Goal: Information Seeking & Learning: Check status

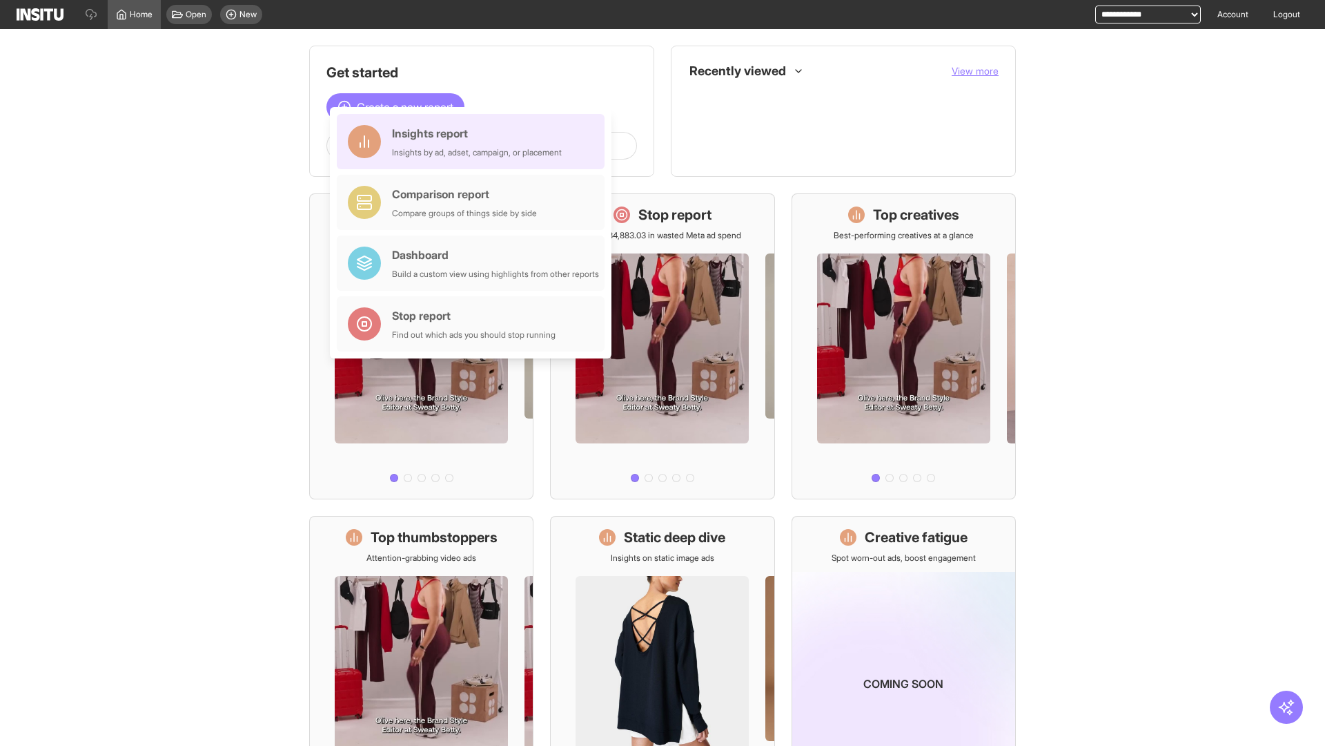
click at [474, 142] on div "Insights report Insights by ad, adset, campaign, or placement" at bounding box center [477, 141] width 170 height 33
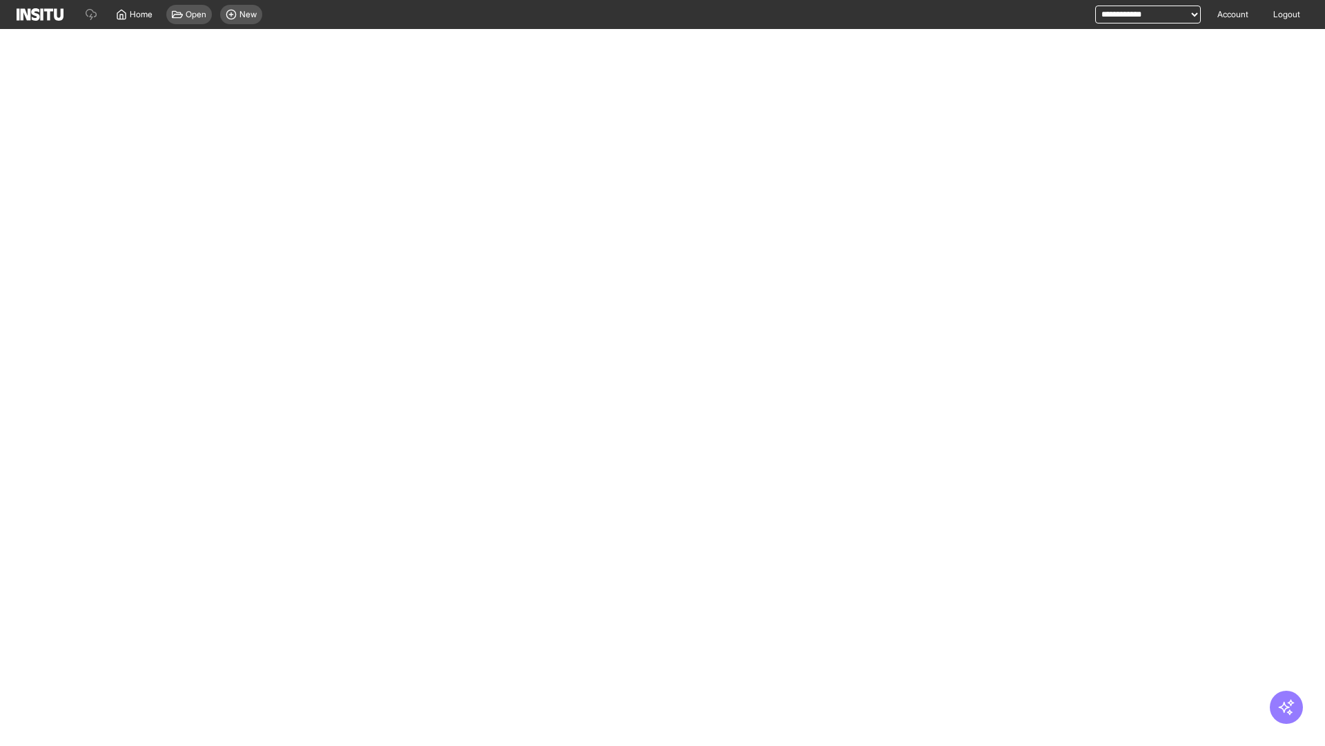
select select "**"
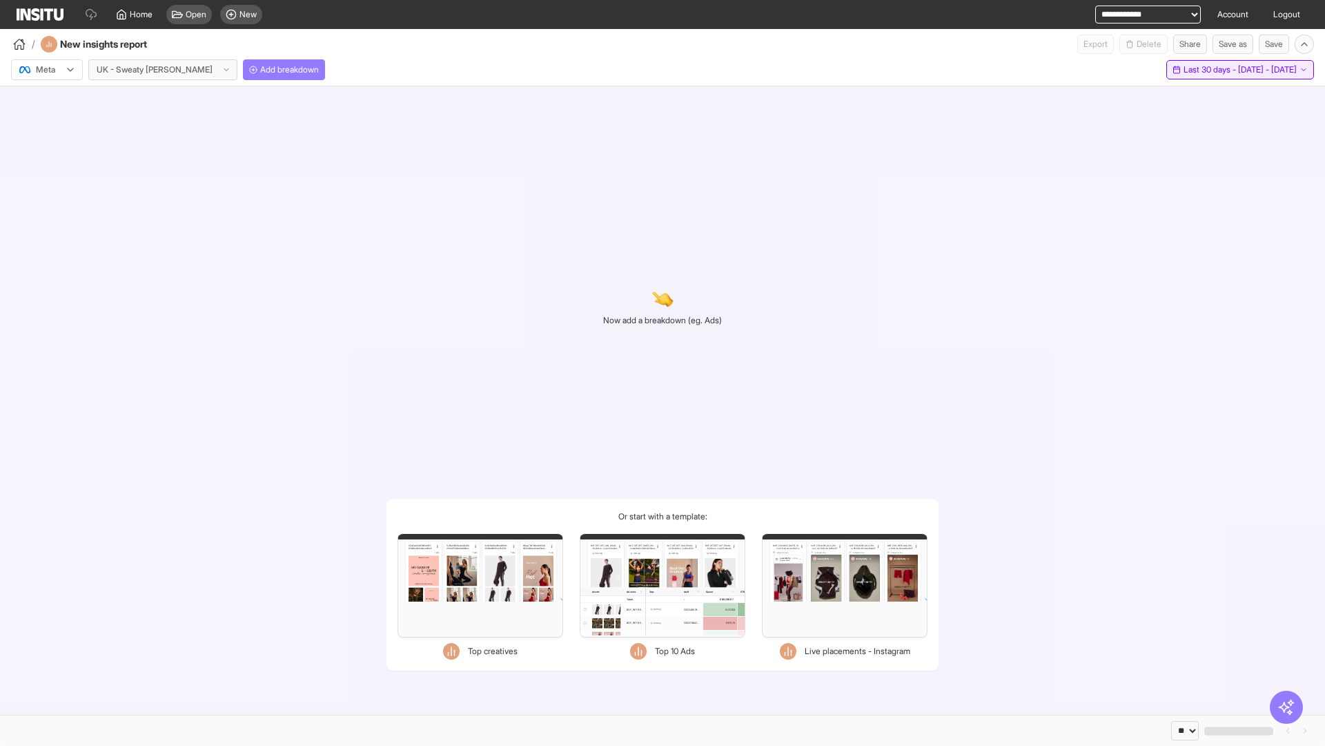
click at [1209, 70] on span "Last 30 days - [DATE] - [DATE]" at bounding box center [1240, 69] width 113 height 11
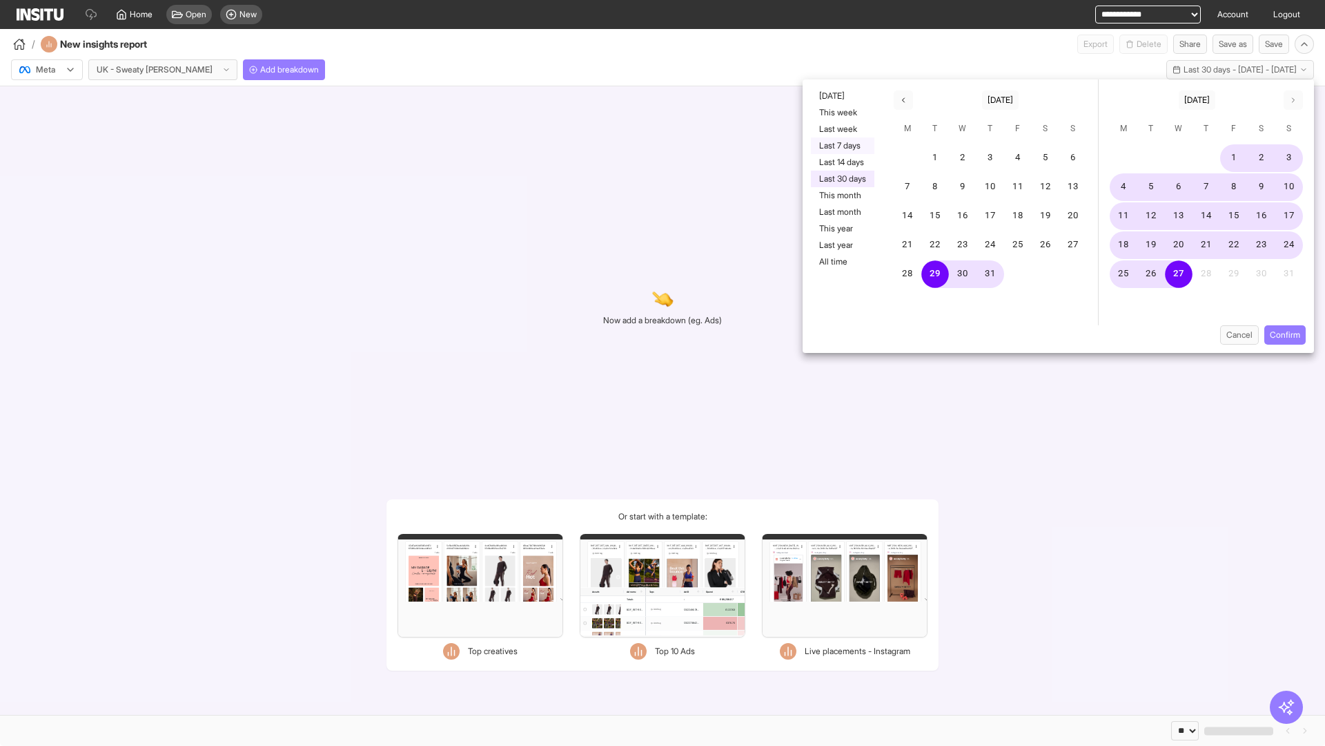
click at [841, 146] on button "Last 7 days" at bounding box center [843, 145] width 64 height 17
